Goal: Check status: Check status

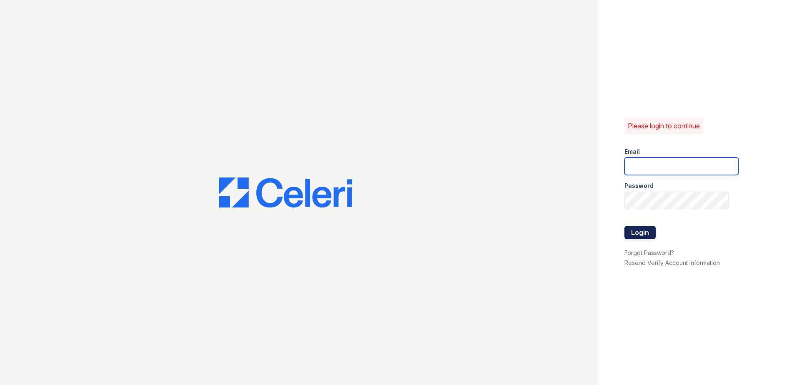
type input "[EMAIL_ADDRESS][DOMAIN_NAME]"
click at [643, 238] on button "Login" at bounding box center [639, 232] width 31 height 13
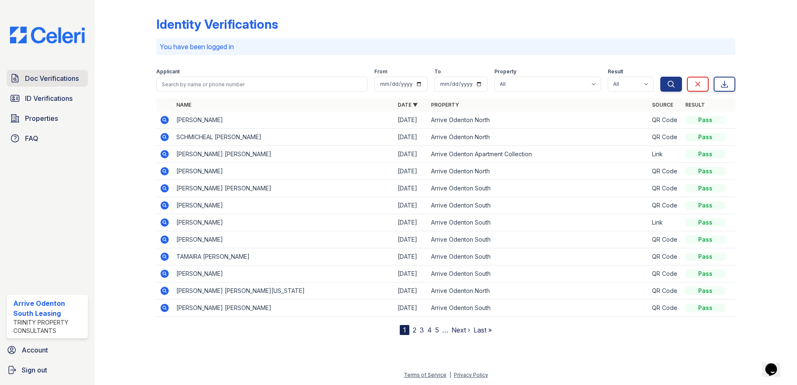
click at [60, 77] on span "Doc Verifications" at bounding box center [52, 78] width 54 height 10
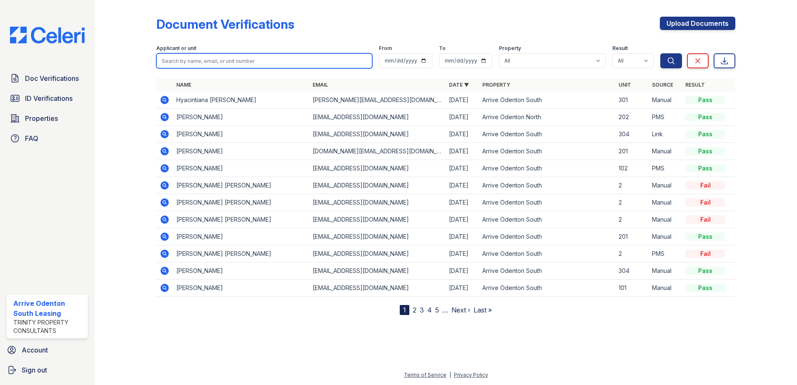
click at [199, 61] on input "search" at bounding box center [264, 60] width 216 height 15
type input "dung"
click at [660, 53] on button "Search" at bounding box center [671, 60] width 22 height 15
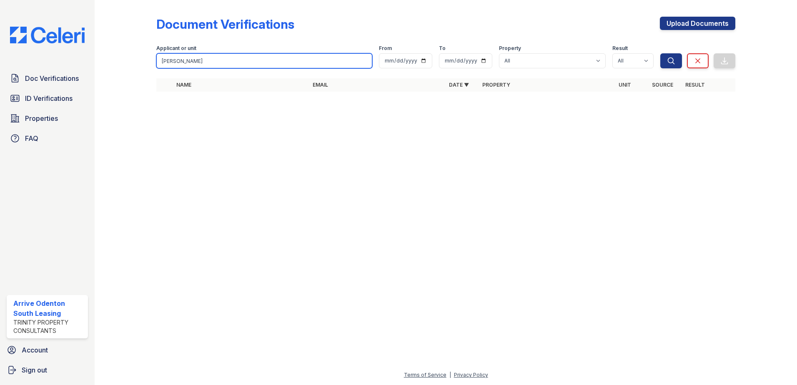
drag, startPoint x: 192, startPoint y: 60, endPoint x: 192, endPoint y: 65, distance: 4.6
click at [192, 60] on input "dung" at bounding box center [264, 60] width 216 height 15
type input "d"
type input "nhan"
click at [660, 53] on button "Search" at bounding box center [671, 60] width 22 height 15
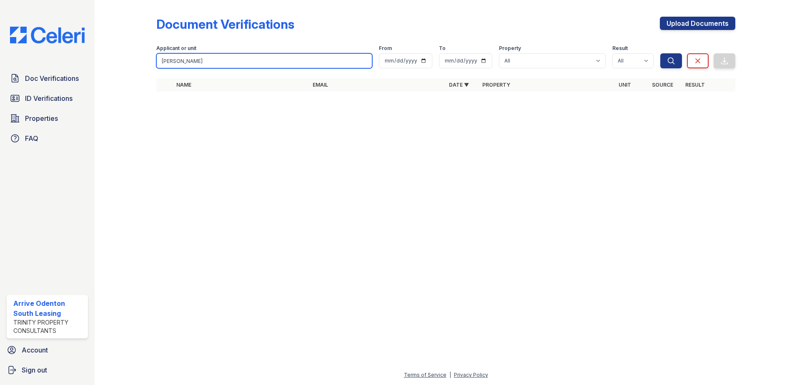
drag, startPoint x: 218, startPoint y: 59, endPoint x: -2, endPoint y: 50, distance: 220.3
click at [0, 50] on html "Doc Verifications ID Verifications Properties FAQ Arrive Odenton South Leasing …" at bounding box center [398, 192] width 797 height 385
type input "[PERSON_NAME]"
click at [660, 53] on button "Search" at bounding box center [671, 60] width 22 height 15
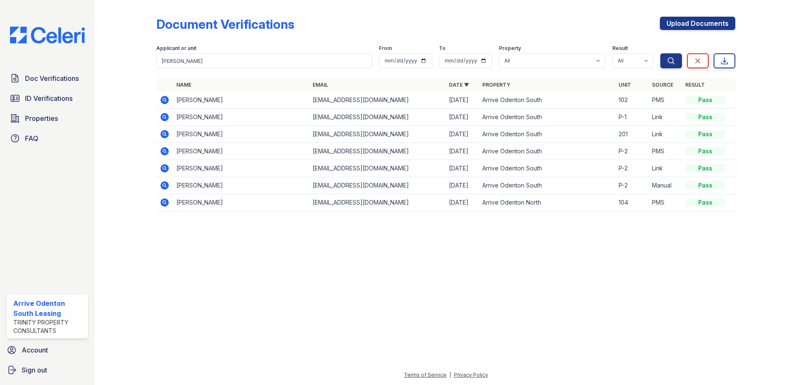
drag, startPoint x: 163, startPoint y: 97, endPoint x: 188, endPoint y: 100, distance: 26.1
click at [163, 97] on icon at bounding box center [164, 100] width 8 height 8
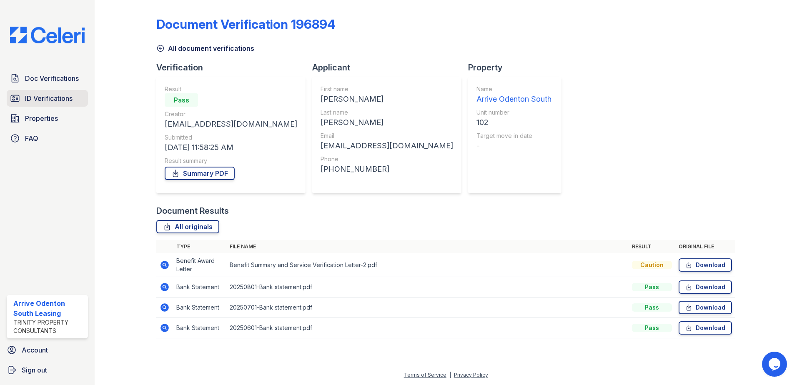
click at [60, 91] on link "ID Verifications" at bounding box center [47, 98] width 81 height 17
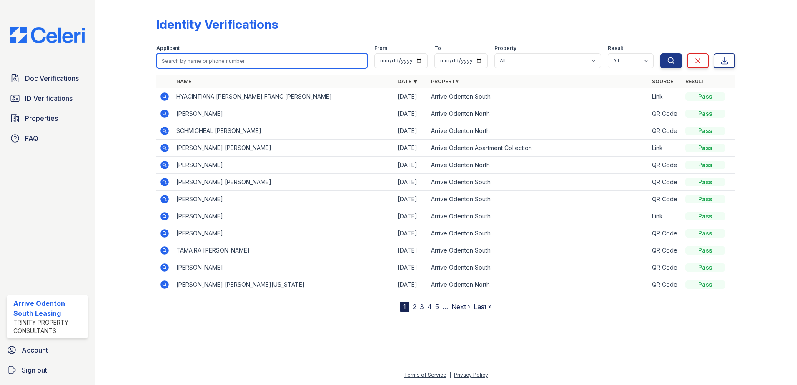
click at [230, 64] on input "search" at bounding box center [261, 60] width 211 height 15
type input "[PERSON_NAME]"
click at [660, 53] on button "Search" at bounding box center [671, 60] width 22 height 15
